Goal: Information Seeking & Learning: Learn about a topic

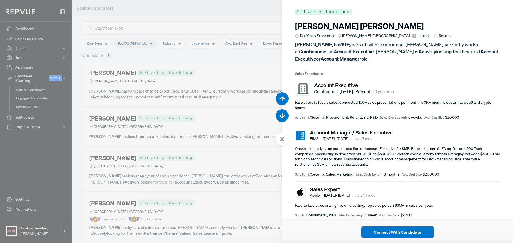
scroll to position [243, 0]
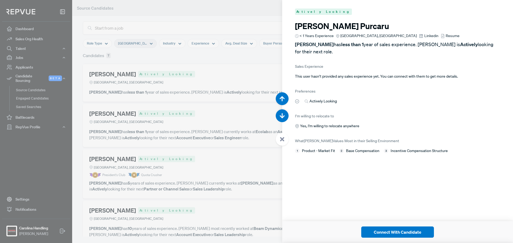
click at [283, 141] on use at bounding box center [282, 139] width 4 height 4
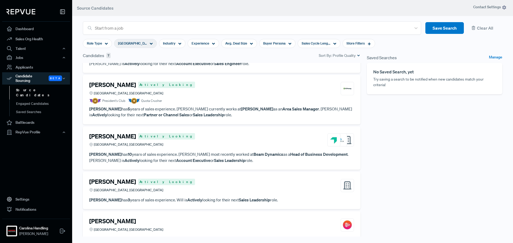
scroll to position [119, 0]
click at [182, 151] on p "[PERSON_NAME] has 10 years of sales experience. [PERSON_NAME] most recently wor…" at bounding box center [221, 157] width 265 height 12
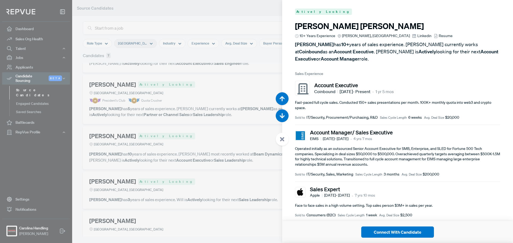
scroll to position [974, 0]
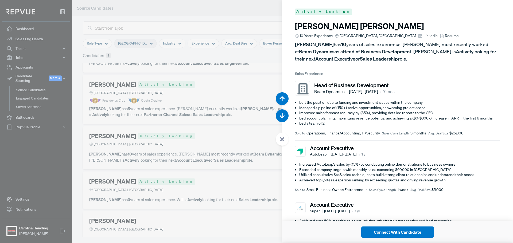
click at [282, 136] on div at bounding box center [282, 139] width 13 height 13
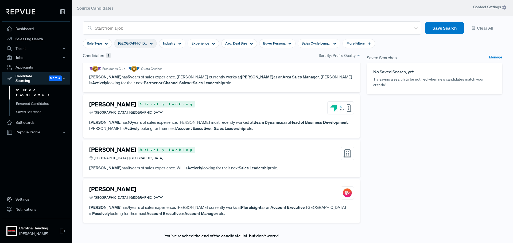
scroll to position [151, 0]
click at [225, 167] on p "[PERSON_NAME] has 3 years of sales experience. Will is Actively looking for the…" at bounding box center [221, 167] width 265 height 6
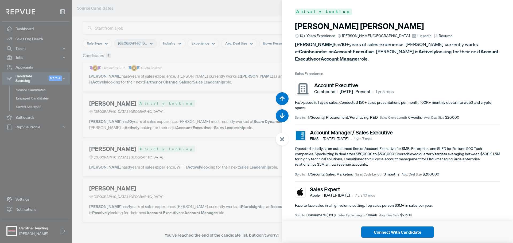
scroll to position [1217, 0]
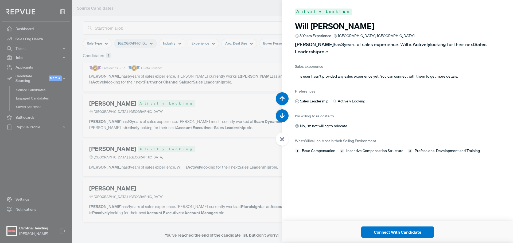
click at [248, 155] on div at bounding box center [256, 121] width 513 height 243
